Goal: Transaction & Acquisition: Purchase product/service

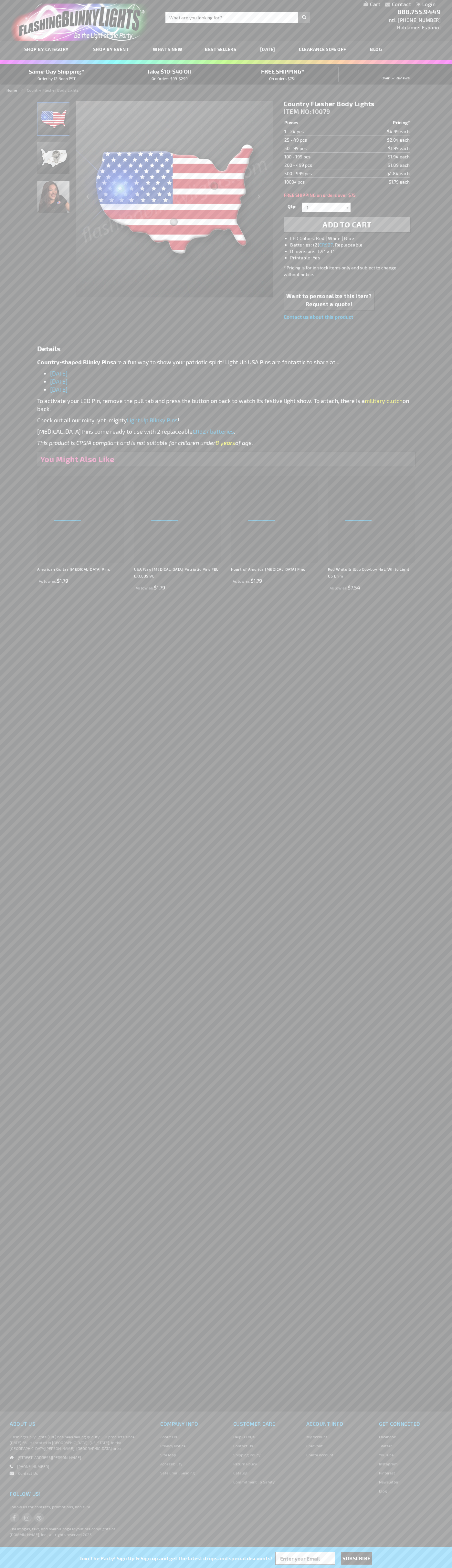
click at [353, 239] on li "LED Colors: Red | White | Blue" at bounding box center [353, 238] width 126 height 7
click at [347, 225] on span "Add to Cart" at bounding box center [347, 224] width 49 height 9
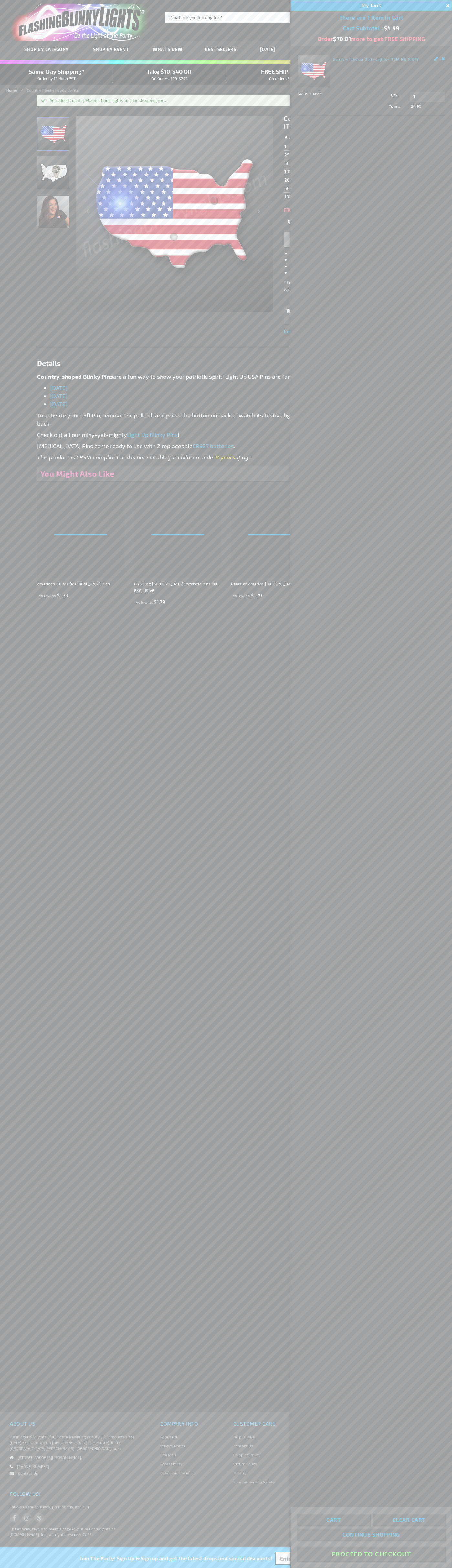
click at [371, 1554] on button "Proceed To Checkout" at bounding box center [371, 1554] width 148 height 15
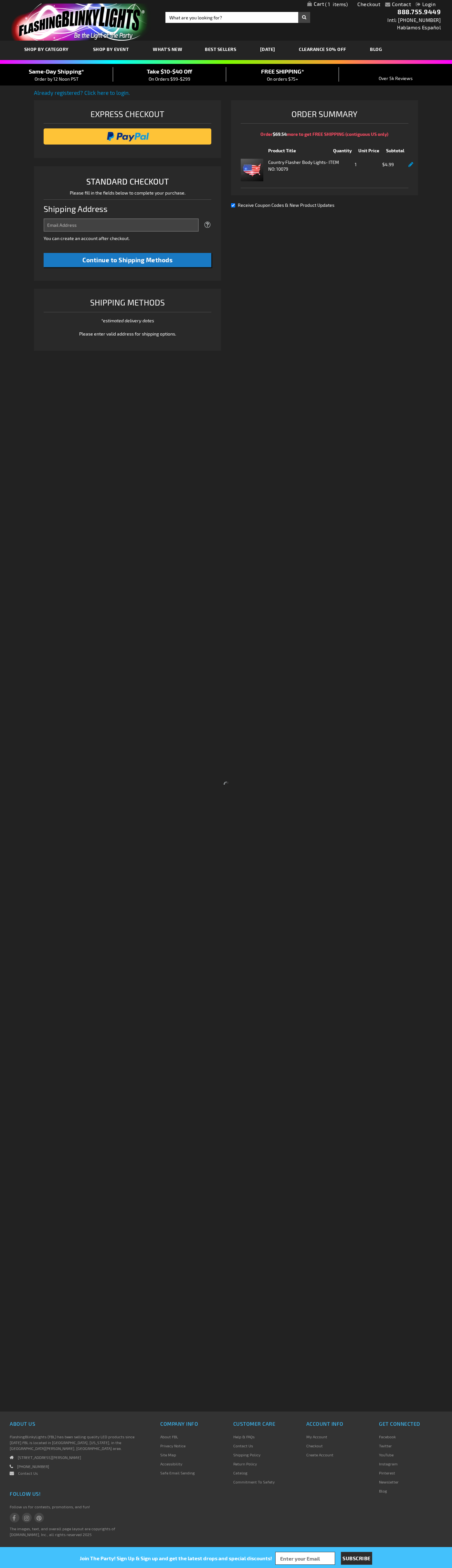
select select "US"
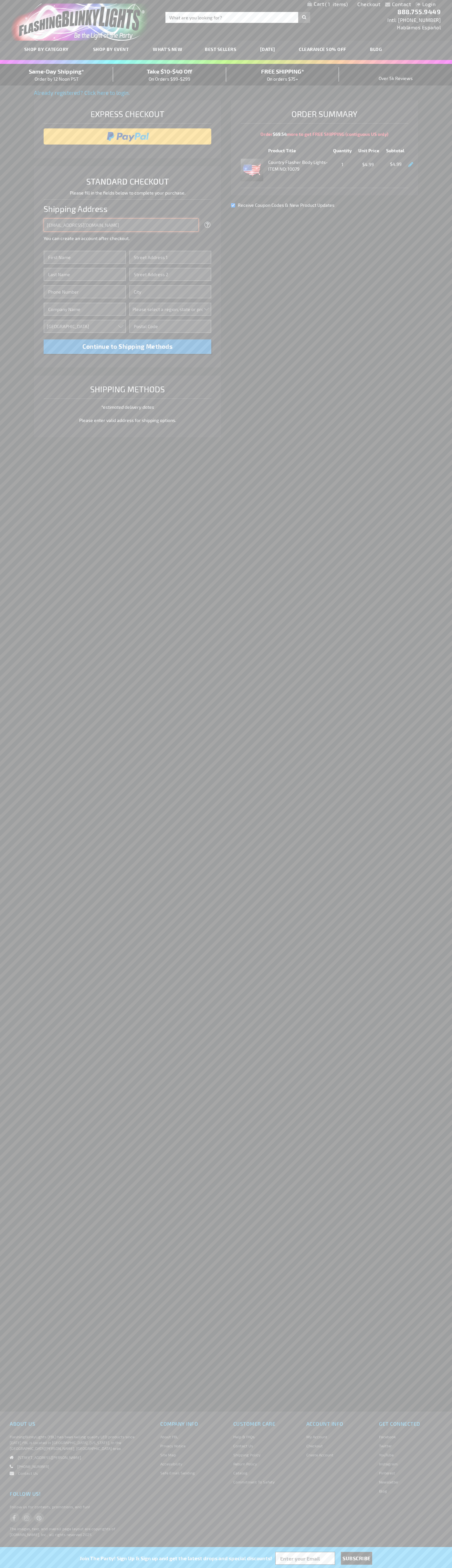
type input "johnsmith005@storebotmail.joonix.net"
type input "John"
type input "651 N. 34th Str."
type input "First floor"
type input "seattle"
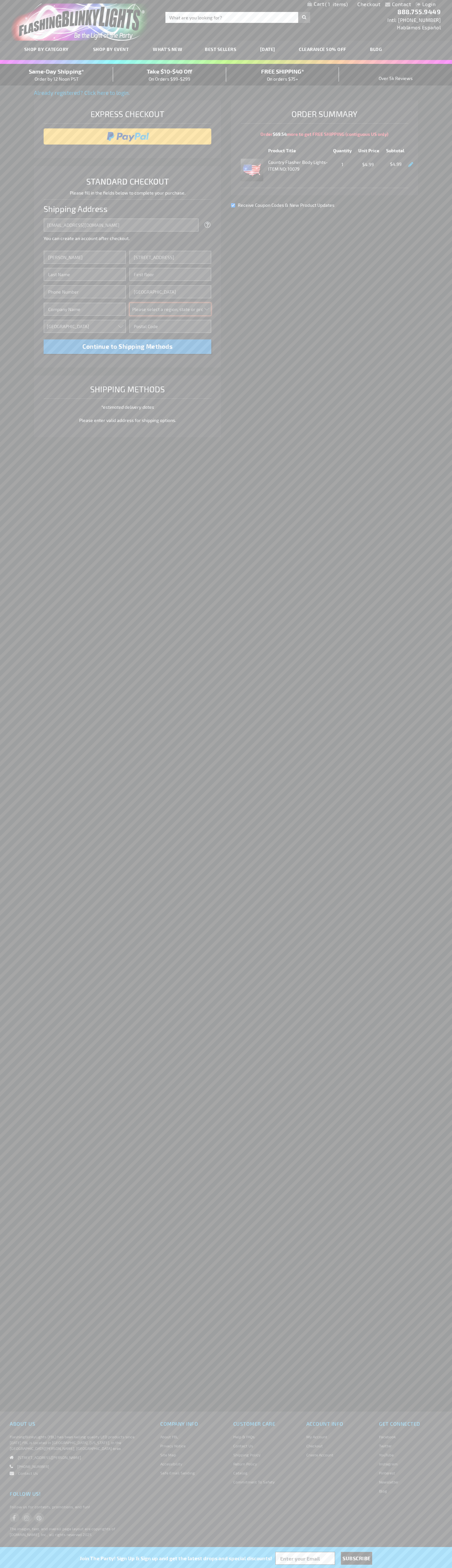
select select "62"
type input "98103"
type input "Smith"
type input "6502530000"
type input "John Smith"
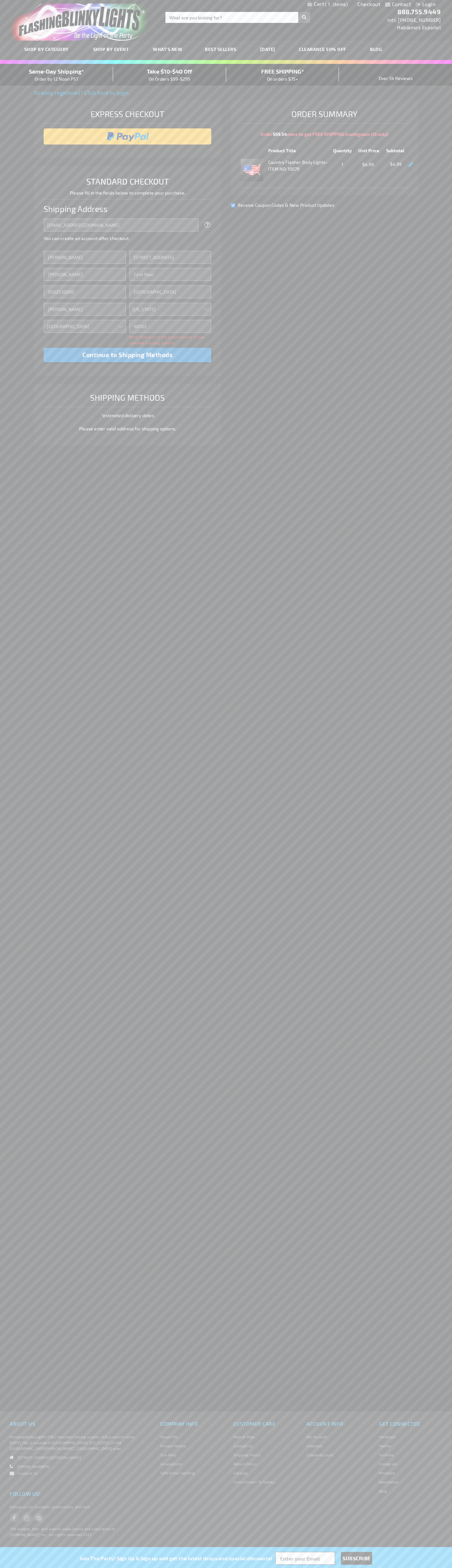
click at [57, 75] on div "Same-Day Shipping* Order by 12 Noon PST" at bounding box center [57, 74] width 113 height 15
click at [127, 136] on input "image" at bounding box center [127, 136] width 161 height 13
